Goal: Entertainment & Leisure: Consume media (video, audio)

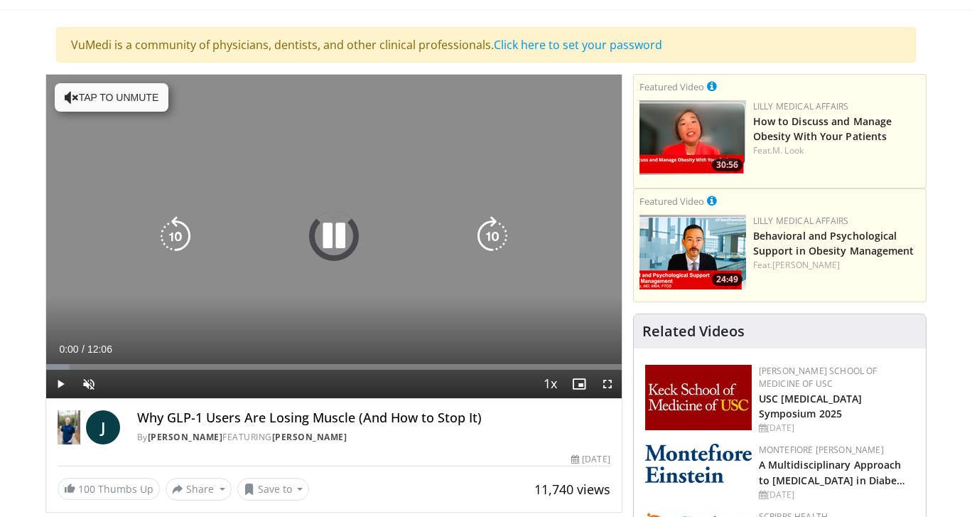
scroll to position [84, 0]
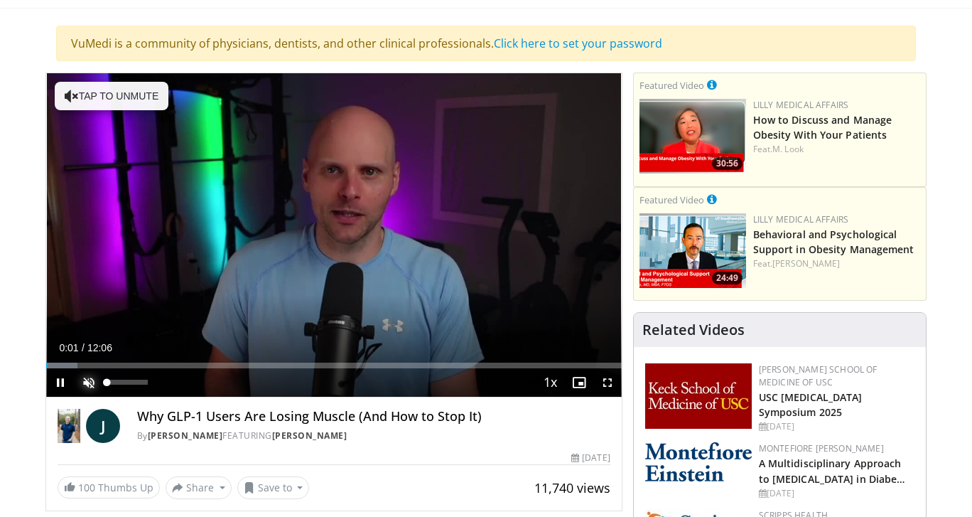
click at [85, 379] on span "Video Player" at bounding box center [89, 382] width 28 height 28
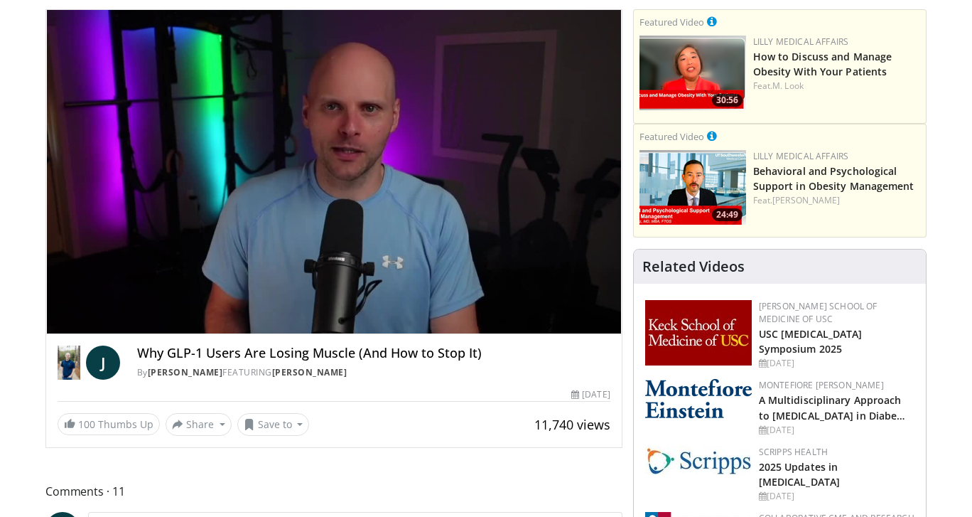
scroll to position [149, 0]
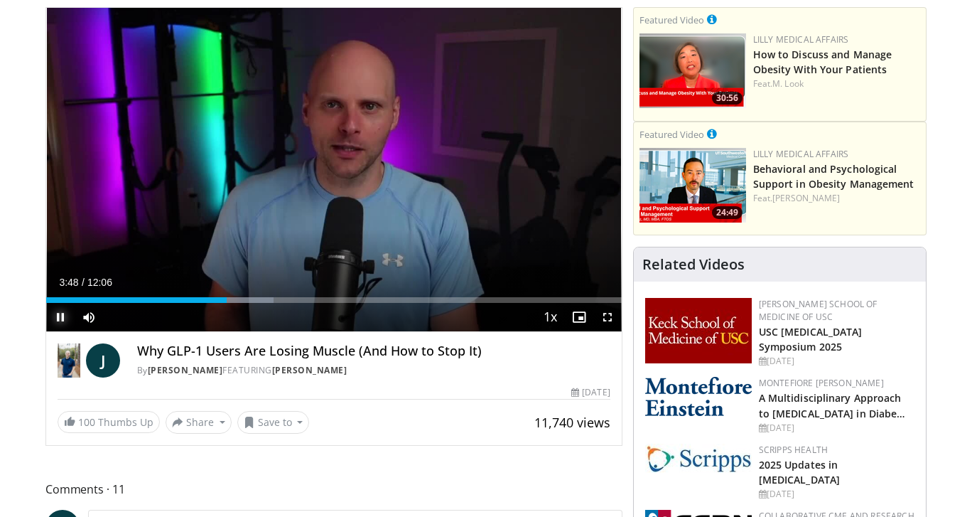
click at [63, 318] on span "Video Player" at bounding box center [60, 317] width 28 height 28
click at [63, 314] on span "Video Player" at bounding box center [60, 317] width 28 height 28
click at [60, 319] on span "Video Player" at bounding box center [60, 317] width 28 height 28
click at [65, 315] on span "Video Player" at bounding box center [60, 317] width 28 height 28
click at [60, 318] on span "Video Player" at bounding box center [60, 317] width 28 height 28
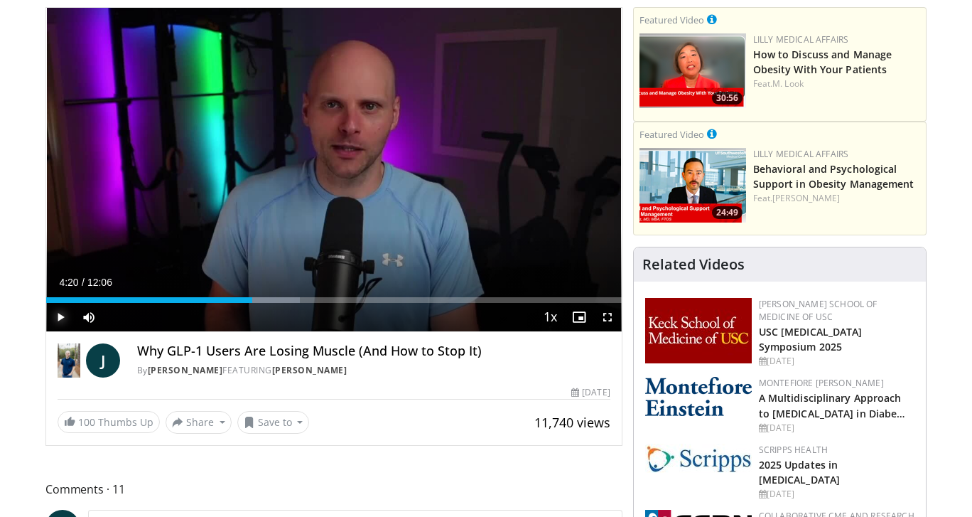
click at [60, 318] on span "Video Player" at bounding box center [60, 317] width 28 height 28
click at [55, 315] on span "Video Player" at bounding box center [60, 317] width 28 height 28
click at [63, 318] on span "Video Player" at bounding box center [60, 317] width 28 height 28
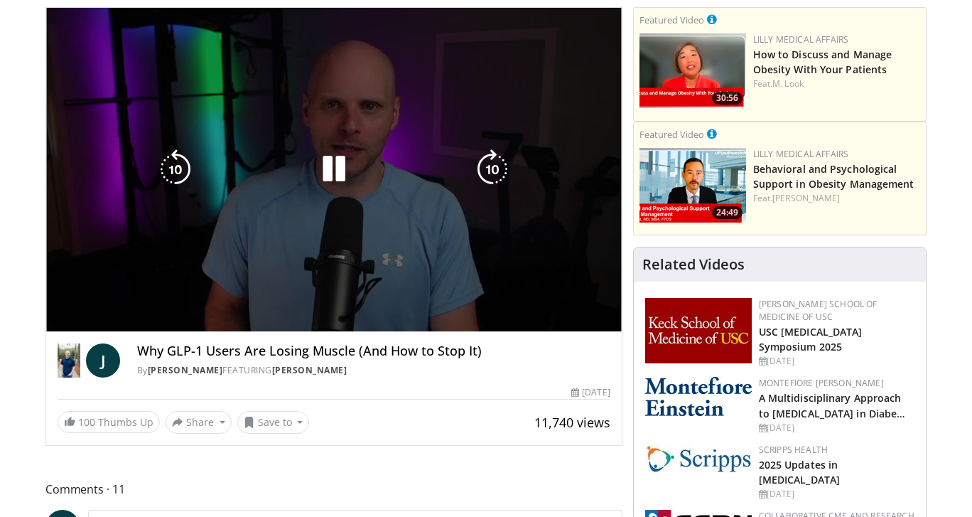
click at [63, 318] on video-js "**********" at bounding box center [333, 170] width 575 height 324
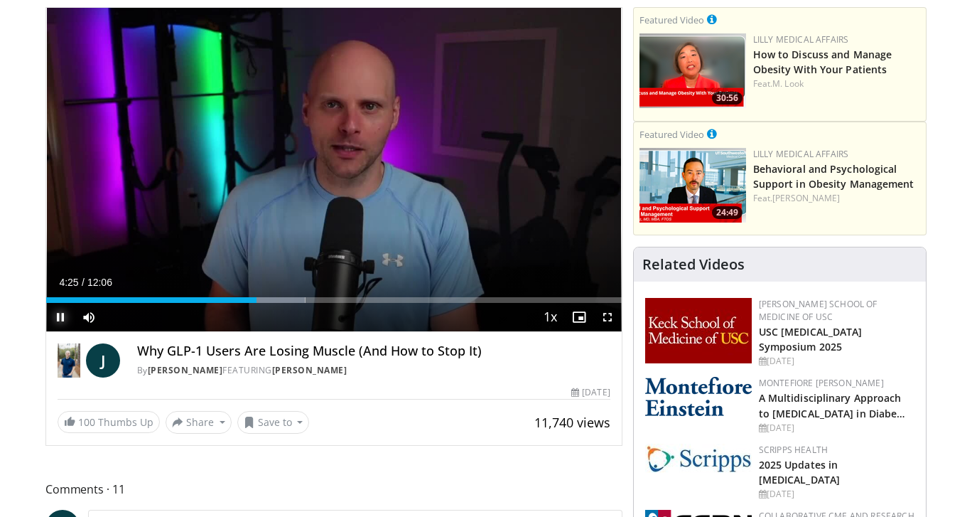
click at [62, 320] on span "Video Player" at bounding box center [60, 317] width 28 height 28
click at [62, 317] on span "Video Player" at bounding box center [60, 317] width 28 height 28
click at [65, 313] on span "Video Player" at bounding box center [60, 317] width 28 height 28
click at [65, 315] on span "Video Player" at bounding box center [60, 317] width 28 height 28
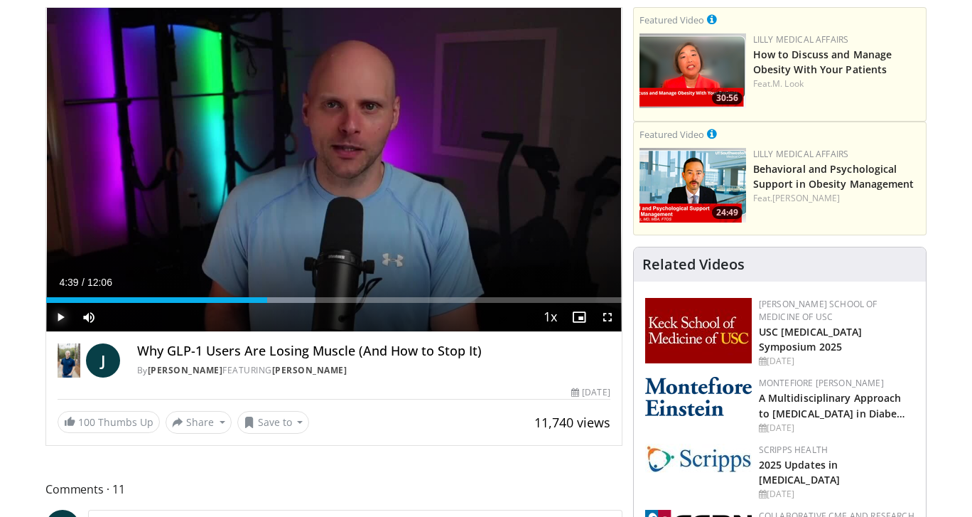
click at [58, 314] on span "Video Player" at bounding box center [60, 317] width 28 height 28
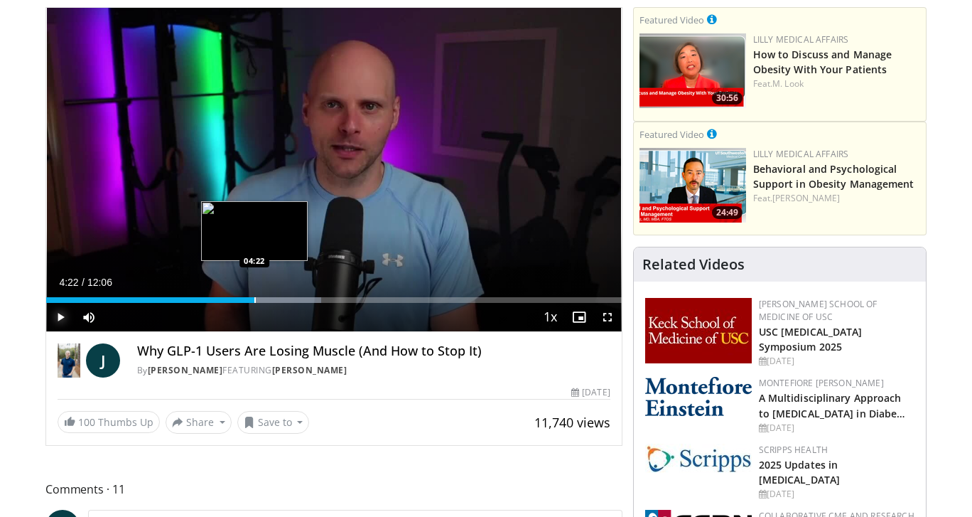
drag, startPoint x: 271, startPoint y: 299, endPoint x: 254, endPoint y: 299, distance: 16.3
click at [254, 299] on div "Progress Bar" at bounding box center [254, 300] width 1 height 6
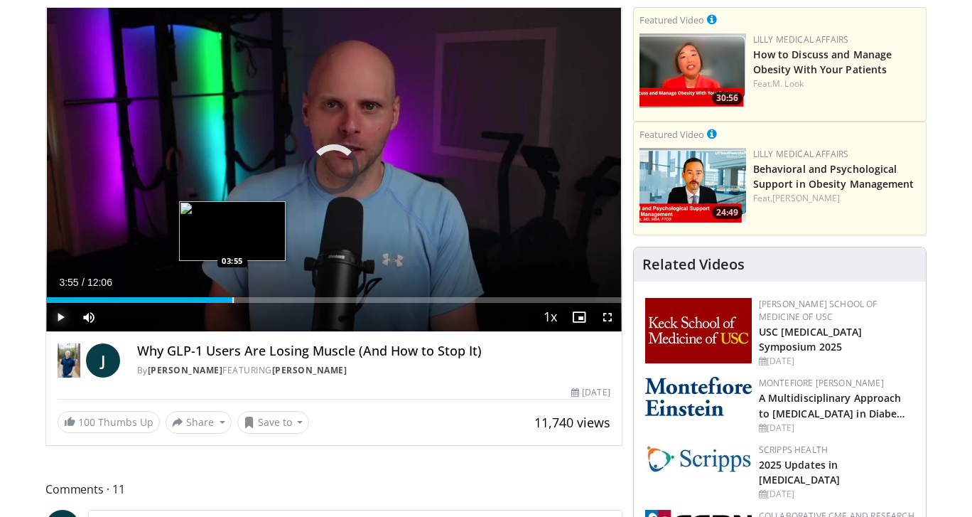
drag, startPoint x: 252, startPoint y: 300, endPoint x: 232, endPoint y: 300, distance: 19.9
click at [232, 300] on div "Progress Bar" at bounding box center [232, 300] width 1 height 6
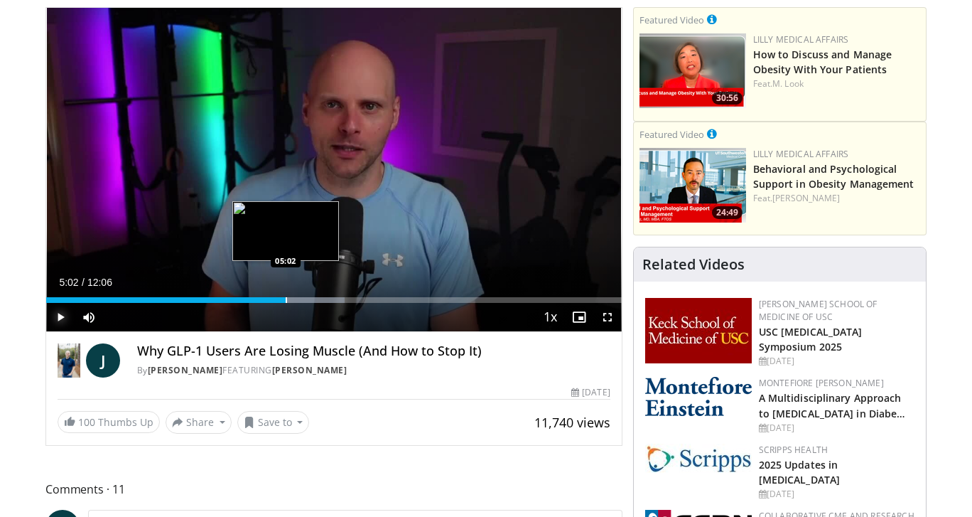
drag, startPoint x: 293, startPoint y: 302, endPoint x: 286, endPoint y: 301, distance: 7.9
click at [286, 301] on div "Progress Bar" at bounding box center [286, 300] width 1 height 6
drag, startPoint x: 288, startPoint y: 302, endPoint x: 281, endPoint y: 301, distance: 7.1
click at [282, 301] on div "Progress Bar" at bounding box center [282, 300] width 1 height 6
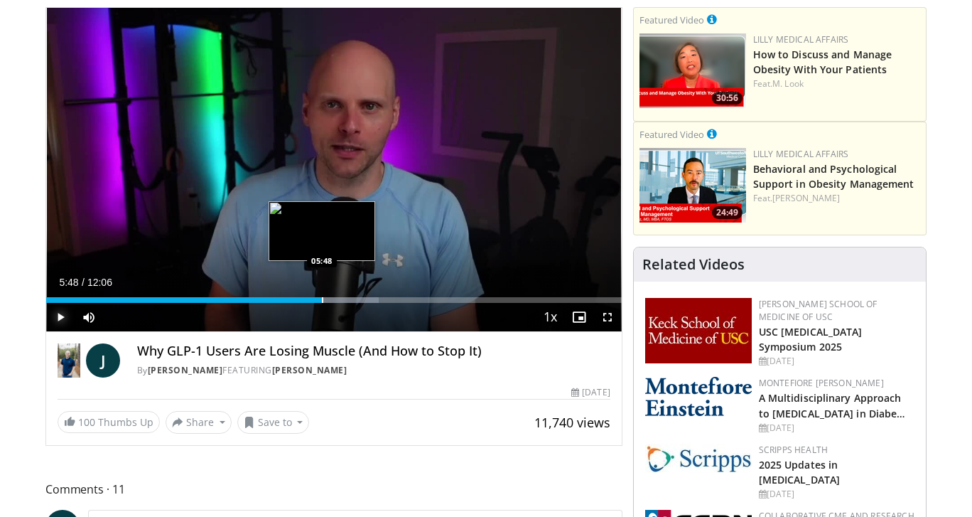
drag, startPoint x: 329, startPoint y: 301, endPoint x: 321, endPoint y: 301, distance: 7.8
click at [322, 301] on div "Progress Bar" at bounding box center [322, 300] width 1 height 6
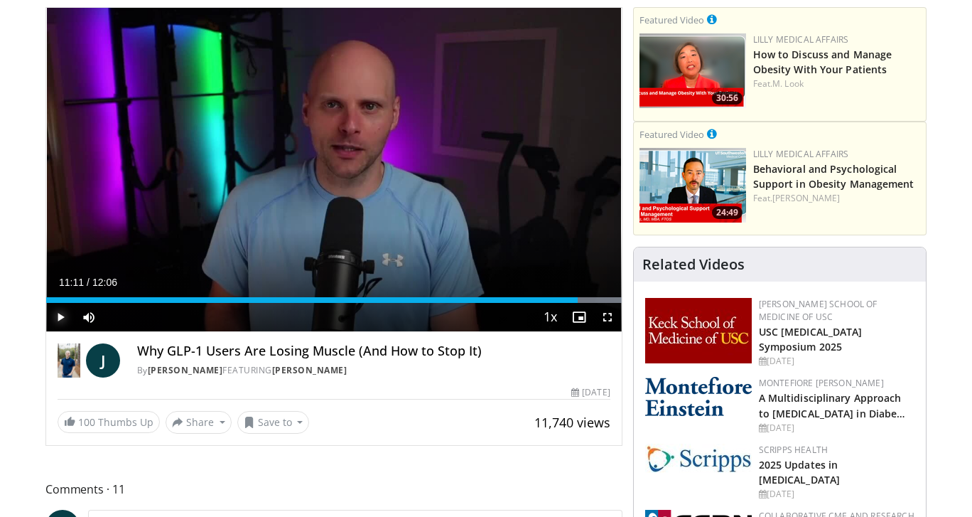
click at [578, 301] on div "Progress Bar" at bounding box center [578, 300] width 1 height 6
click at [572, 301] on div "Progress Bar" at bounding box center [572, 300] width 1 height 6
click at [566, 303] on div "Current Time 10:56 / Duration 12:06 Play Skip Backward Skip Forward Mute 19% Lo…" at bounding box center [333, 317] width 575 height 28
drag, startPoint x: 581, startPoint y: 301, endPoint x: 573, endPoint y: 301, distance: 7.8
click at [573, 301] on div "Progress Bar" at bounding box center [573, 300] width 1 height 6
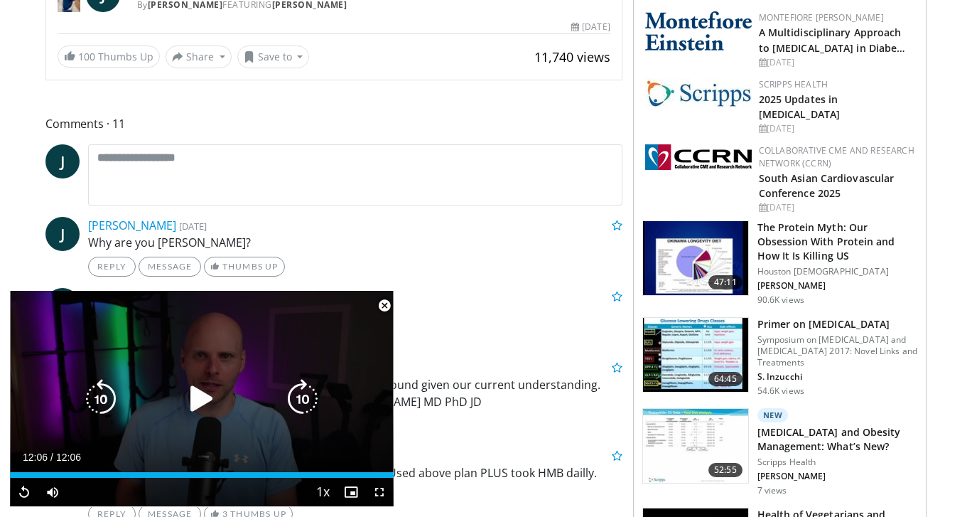
scroll to position [531, 0]
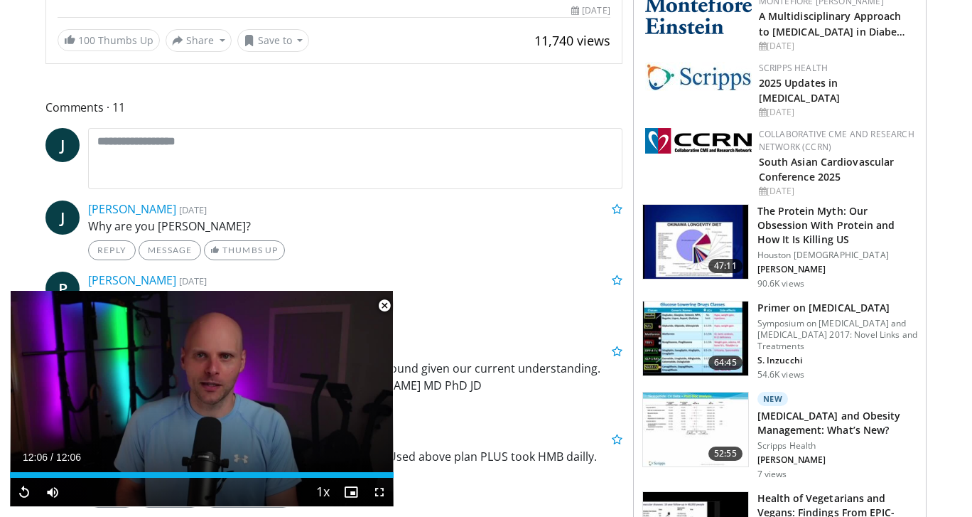
click at [485, 280] on div "[PERSON_NAME] [DATE]" at bounding box center [355, 279] width 556 height 17
click at [382, 305] on span "Video Player" at bounding box center [384, 305] width 28 height 28
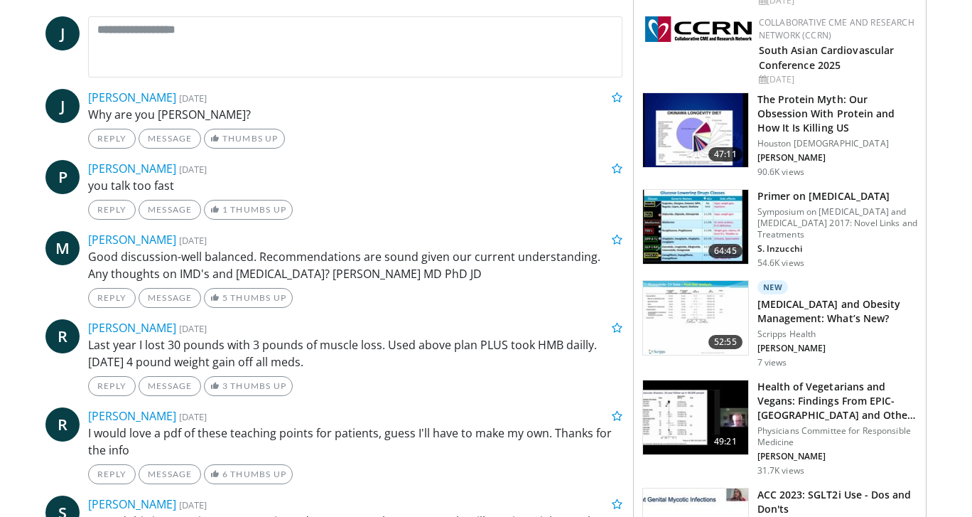
scroll to position [646, 0]
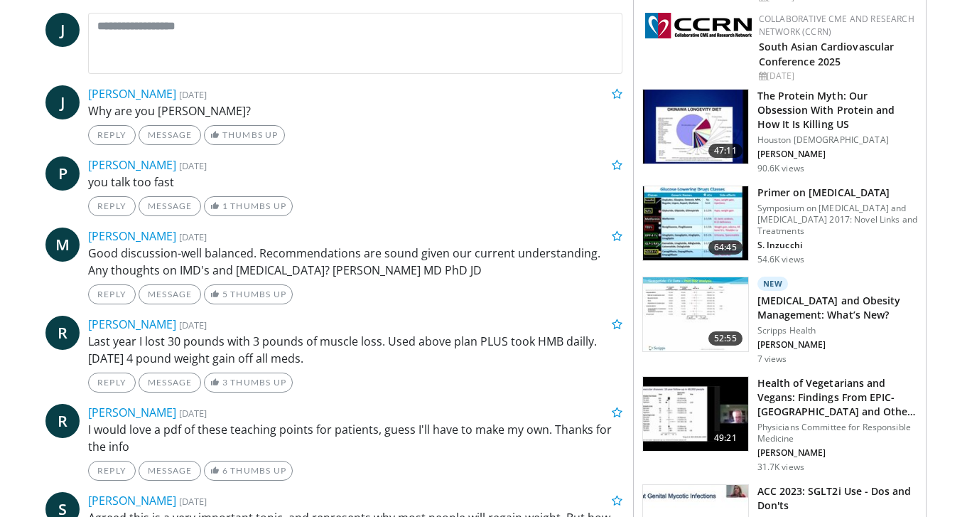
click at [364, 360] on p "Last year I lost 30 pounds with 3 pounds of muscle loss. Used above plan PLUS t…" at bounding box center [355, 349] width 534 height 34
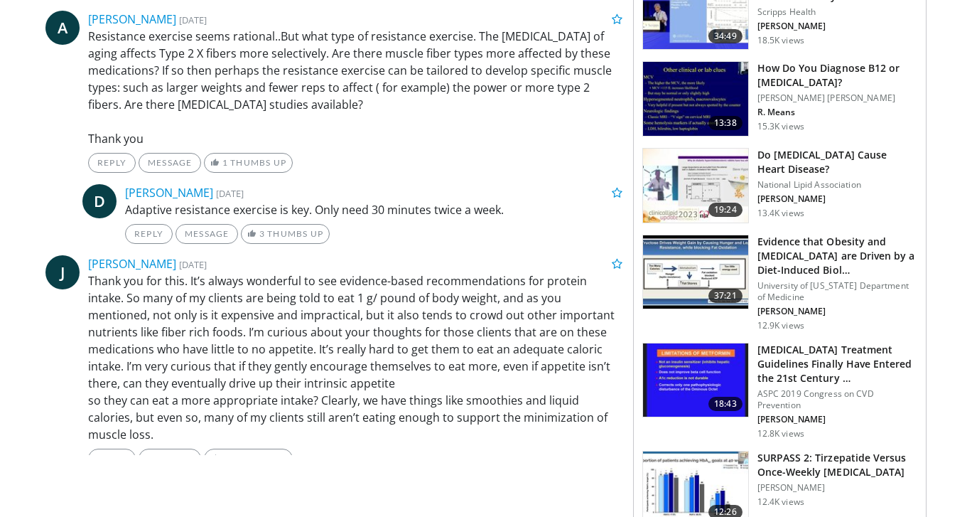
scroll to position [1416, 0]
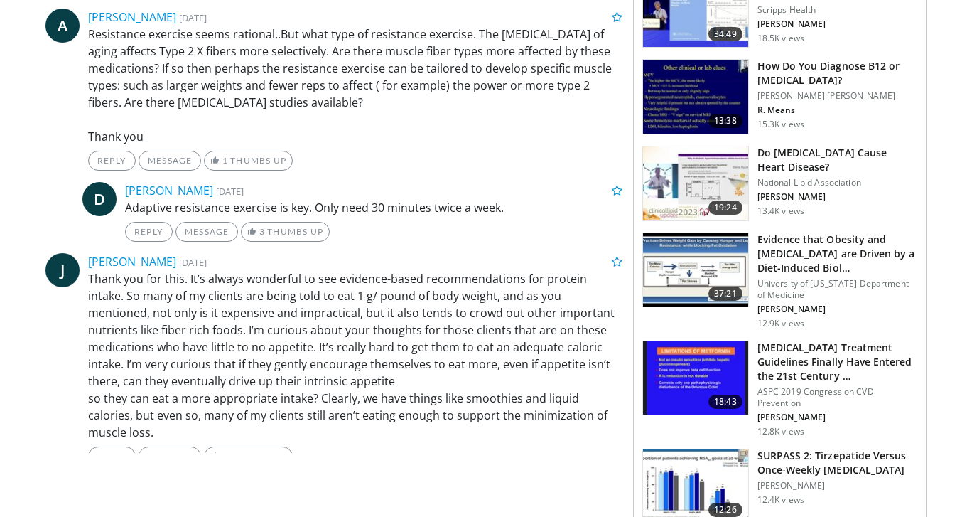
click at [370, 382] on p "Thank you for this. It’s always wonderful to see evidence-based recommendations…" at bounding box center [355, 355] width 534 height 171
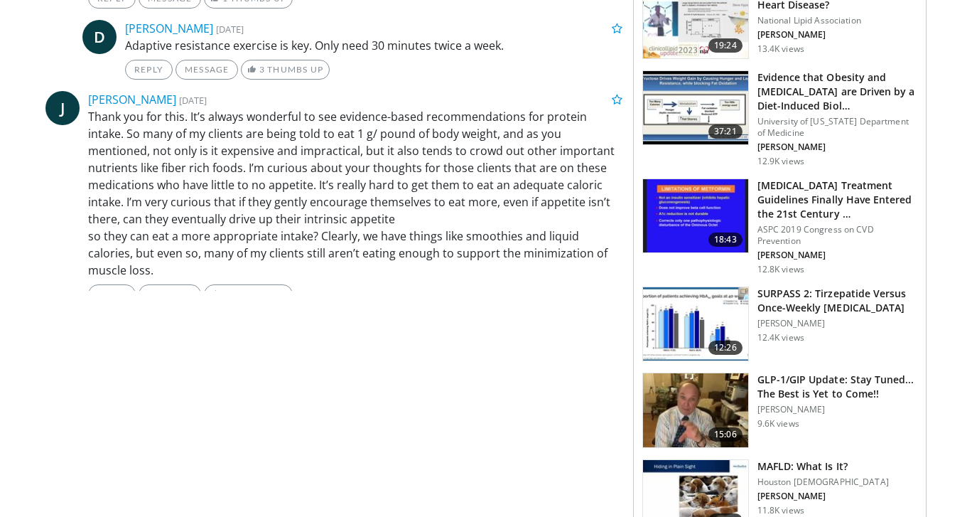
scroll to position [1601, 0]
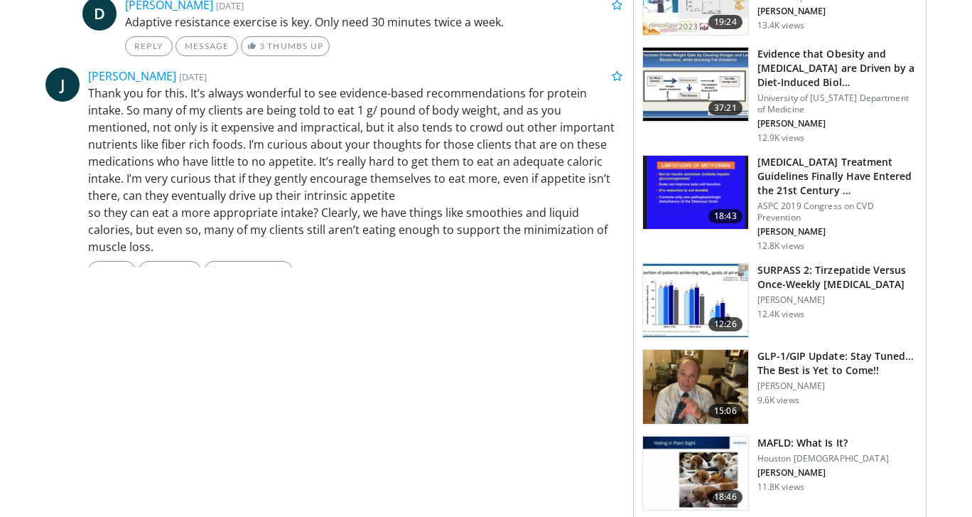
click at [715, 291] on img at bounding box center [695, 301] width 105 height 74
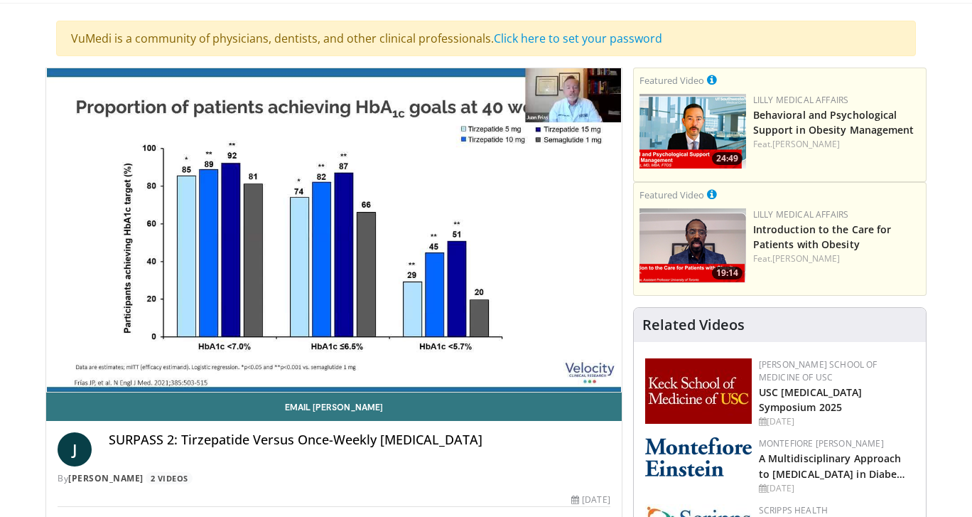
scroll to position [55, 0]
